Goal: Information Seeking & Learning: Learn about a topic

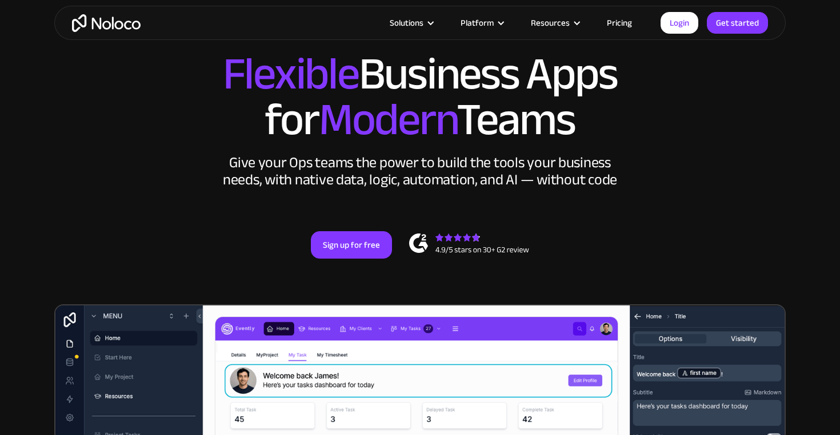
click at [623, 22] on link "Pricing" at bounding box center [619, 22] width 54 height 15
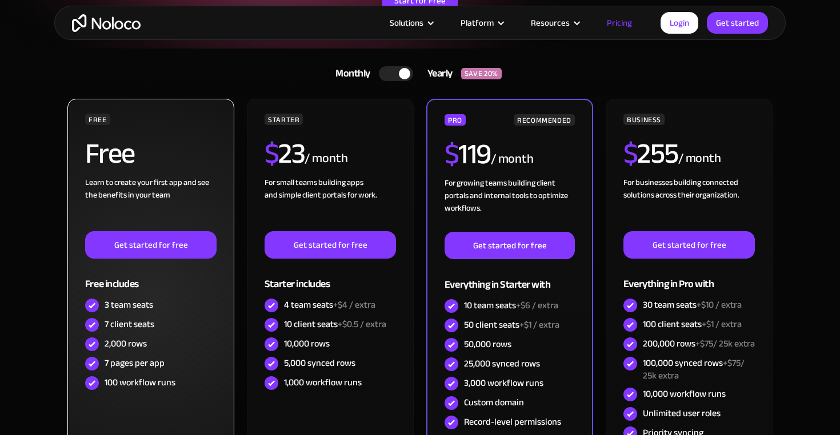
scroll to position [212, 0]
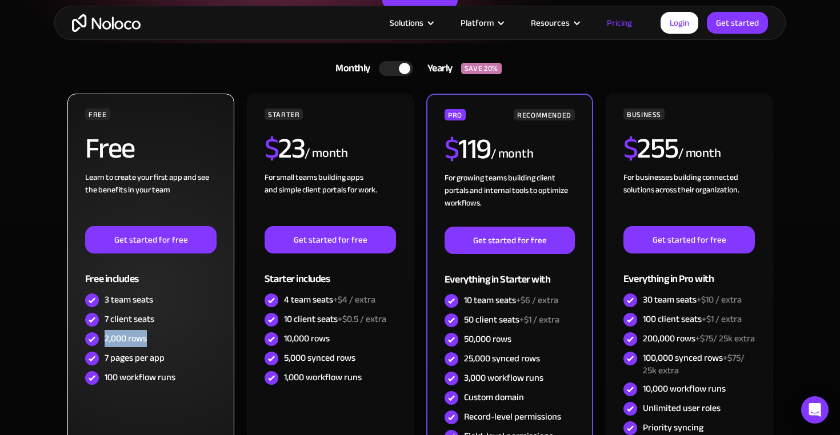
drag, startPoint x: 154, startPoint y: 335, endPoint x: 106, endPoint y: 334, distance: 48.0
click at [106, 334] on div "2,000 rows" at bounding box center [150, 339] width 131 height 19
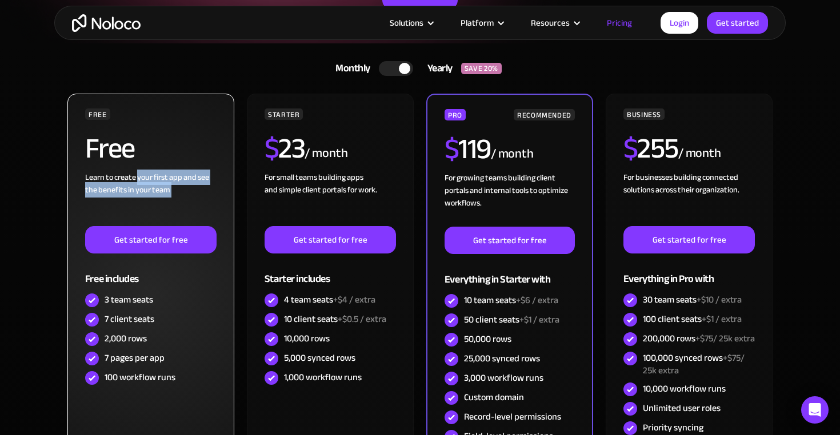
drag, startPoint x: 192, startPoint y: 202, endPoint x: 137, endPoint y: 172, distance: 62.4
click at [137, 172] on div "Learn to create your first app and see the benefits in your team ‍" at bounding box center [150, 198] width 131 height 55
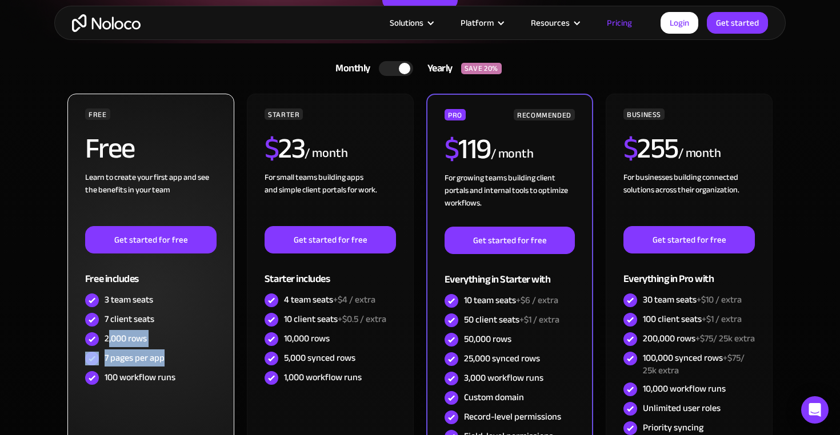
drag, startPoint x: 107, startPoint y: 338, endPoint x: 169, endPoint y: 354, distance: 63.7
click at [169, 354] on div "FREE Free Learn to create your first app and see the benefits in your team ‍ Ge…" at bounding box center [150, 248] width 131 height 279
click at [169, 354] on div "7 pages per app" at bounding box center [150, 358] width 131 height 19
drag, startPoint x: 176, startPoint y: 374, endPoint x: 110, endPoint y: 376, distance: 66.3
click at [110, 376] on div "100 workflow runs" at bounding box center [150, 377] width 131 height 19
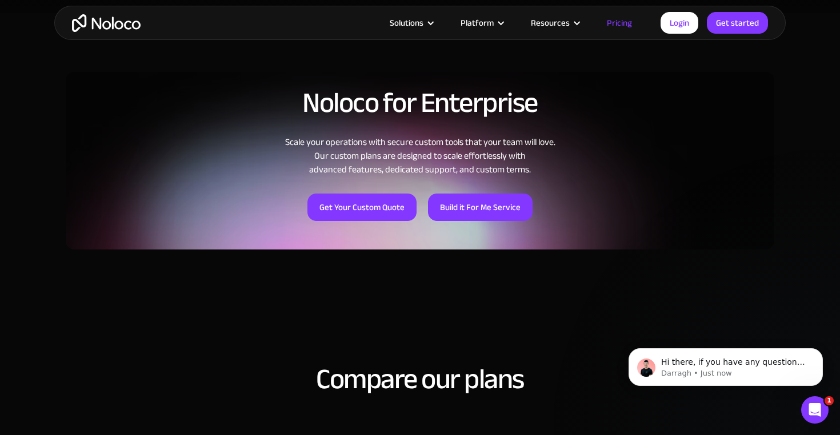
scroll to position [791, 0]
click at [819, 346] on button "Dismiss notification" at bounding box center [819, 351] width 15 height 15
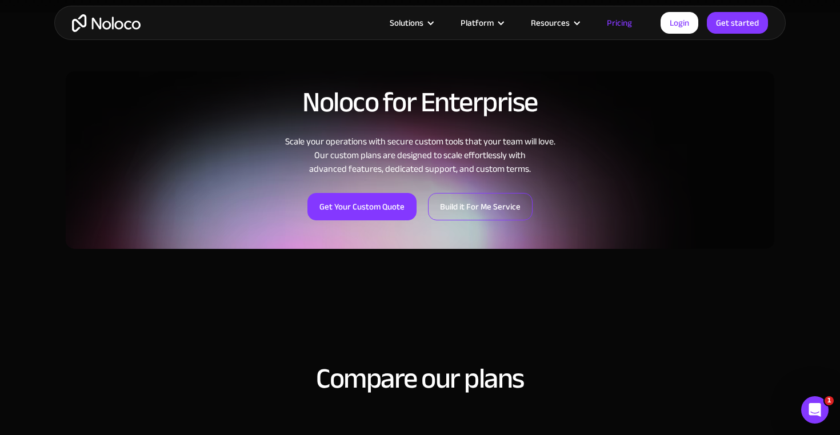
click at [501, 199] on link "Build it For Me Service" at bounding box center [480, 206] width 105 height 27
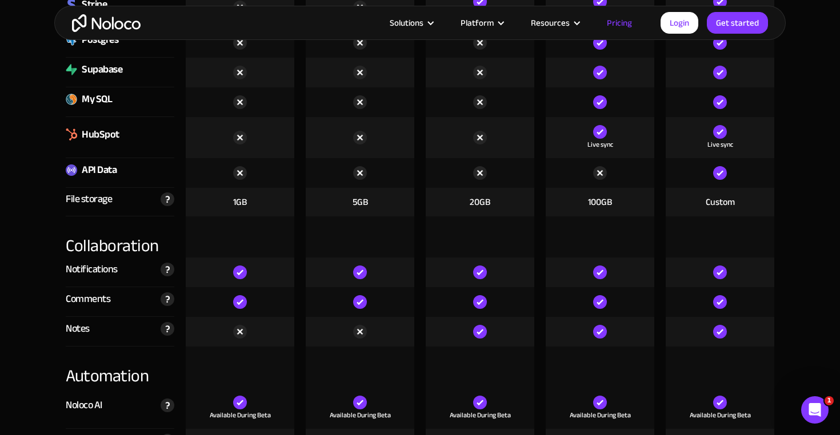
scroll to position [1843, 0]
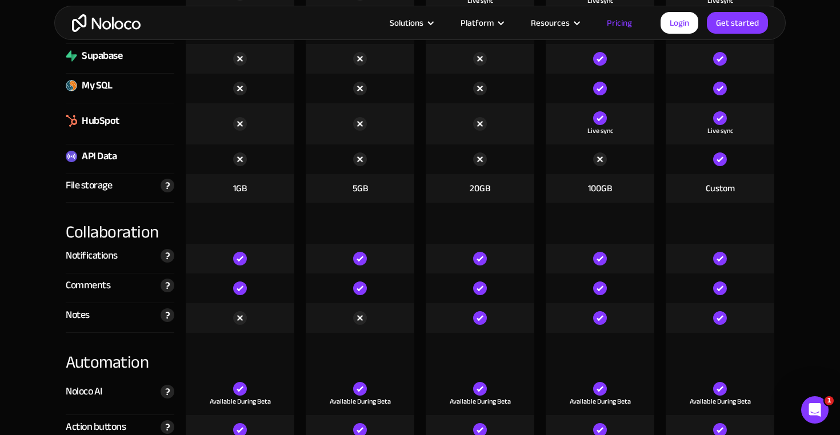
click at [363, 160] on img at bounding box center [360, 160] width 14 height 14
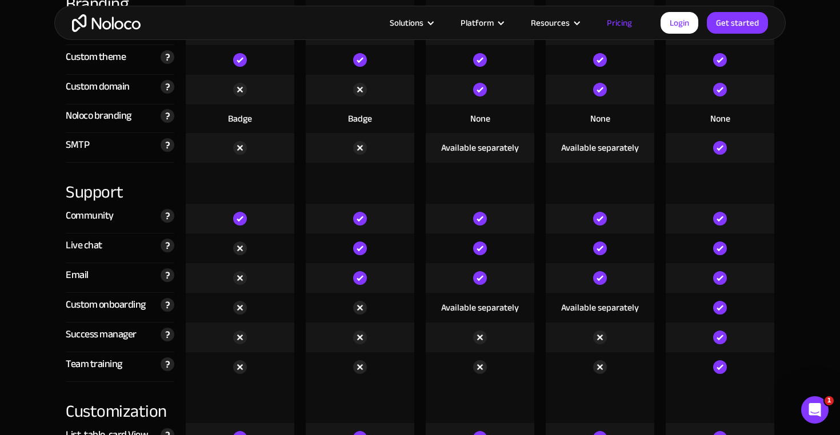
scroll to position [2880, 0]
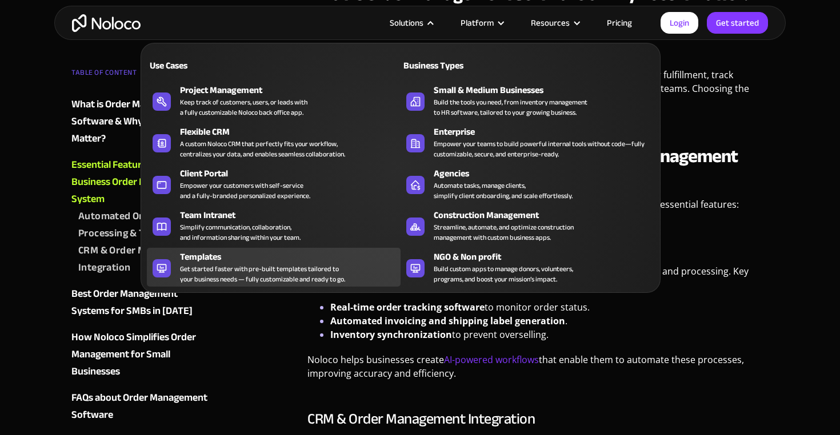
click at [260, 259] on div "Templates" at bounding box center [293, 257] width 226 height 14
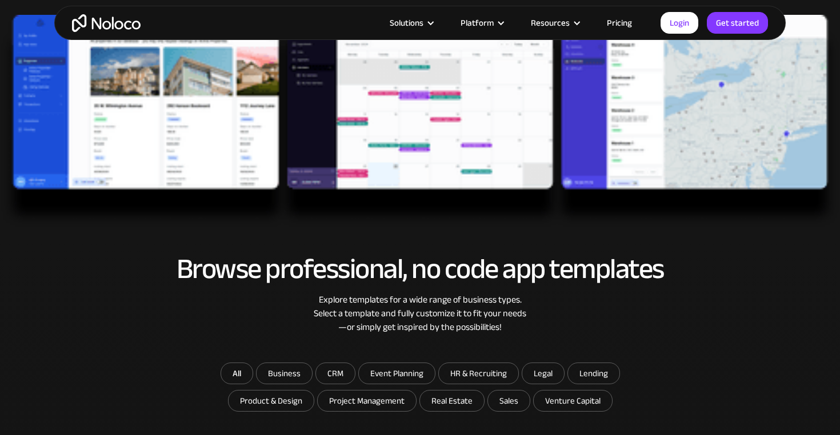
scroll to position [504, 0]
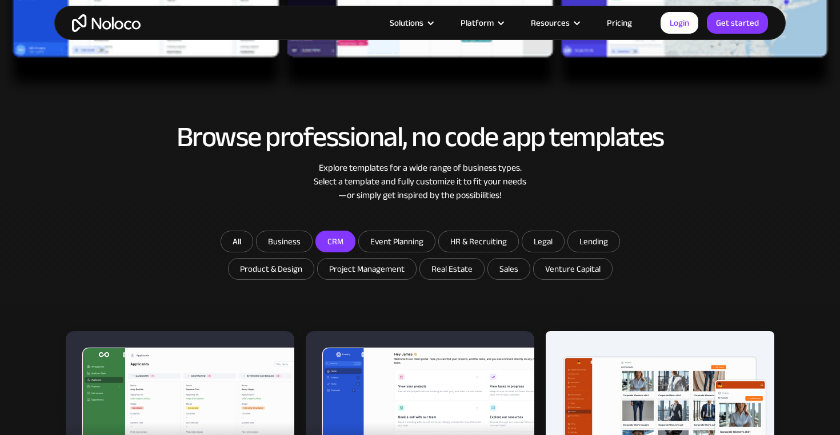
click at [320, 239] on input "CRM" at bounding box center [335, 241] width 39 height 21
checkbox input "true"
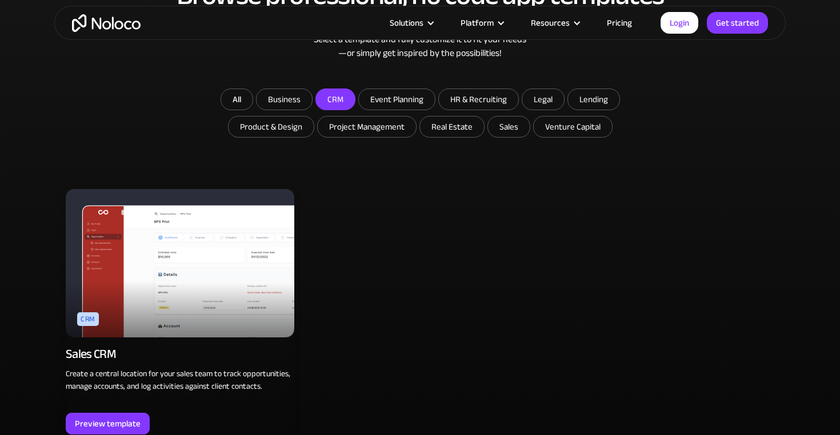
scroll to position [651, 0]
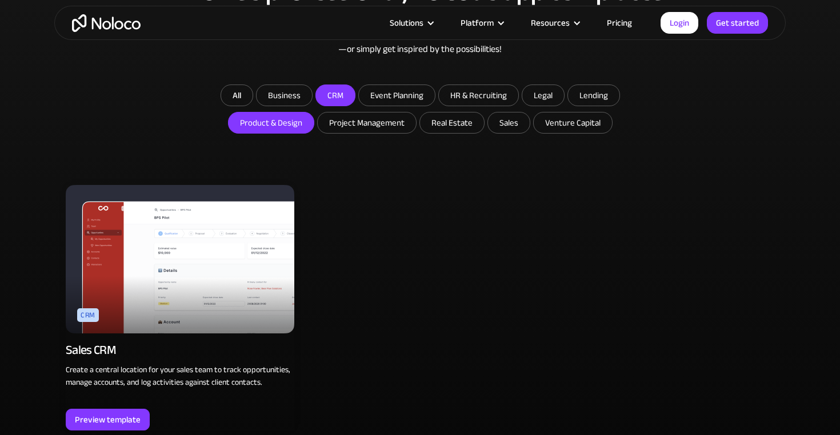
click at [289, 125] on input "Product & Design" at bounding box center [270, 123] width 85 height 21
checkbox input "true"
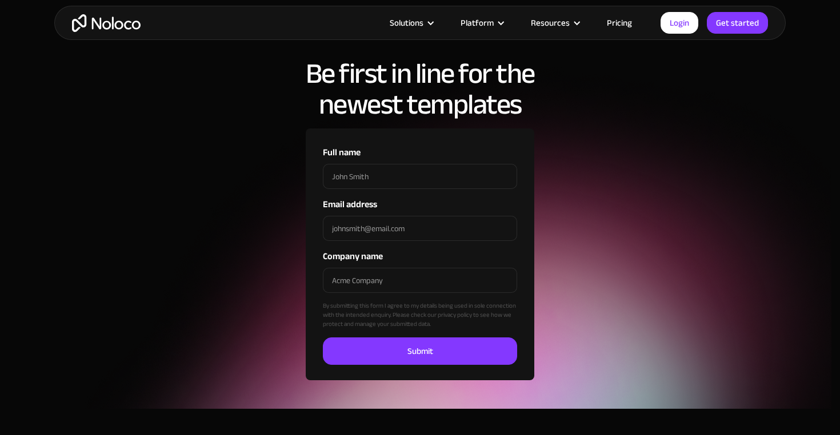
scroll to position [1161, 0]
